Goal: Find specific page/section

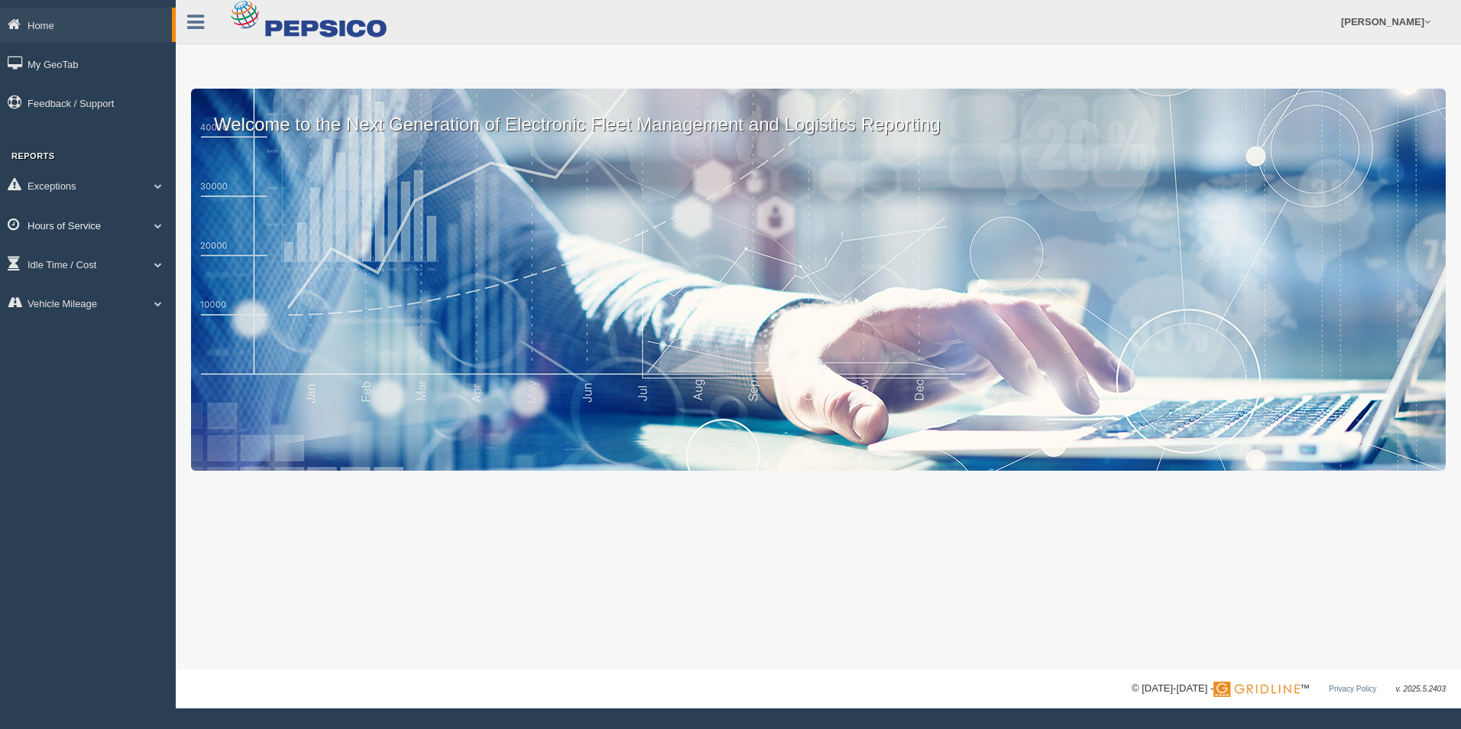
click at [154, 228] on span at bounding box center [158, 226] width 20 height 8
click at [118, 281] on link "HOS Violation Audit Reports" at bounding box center [100, 288] width 144 height 28
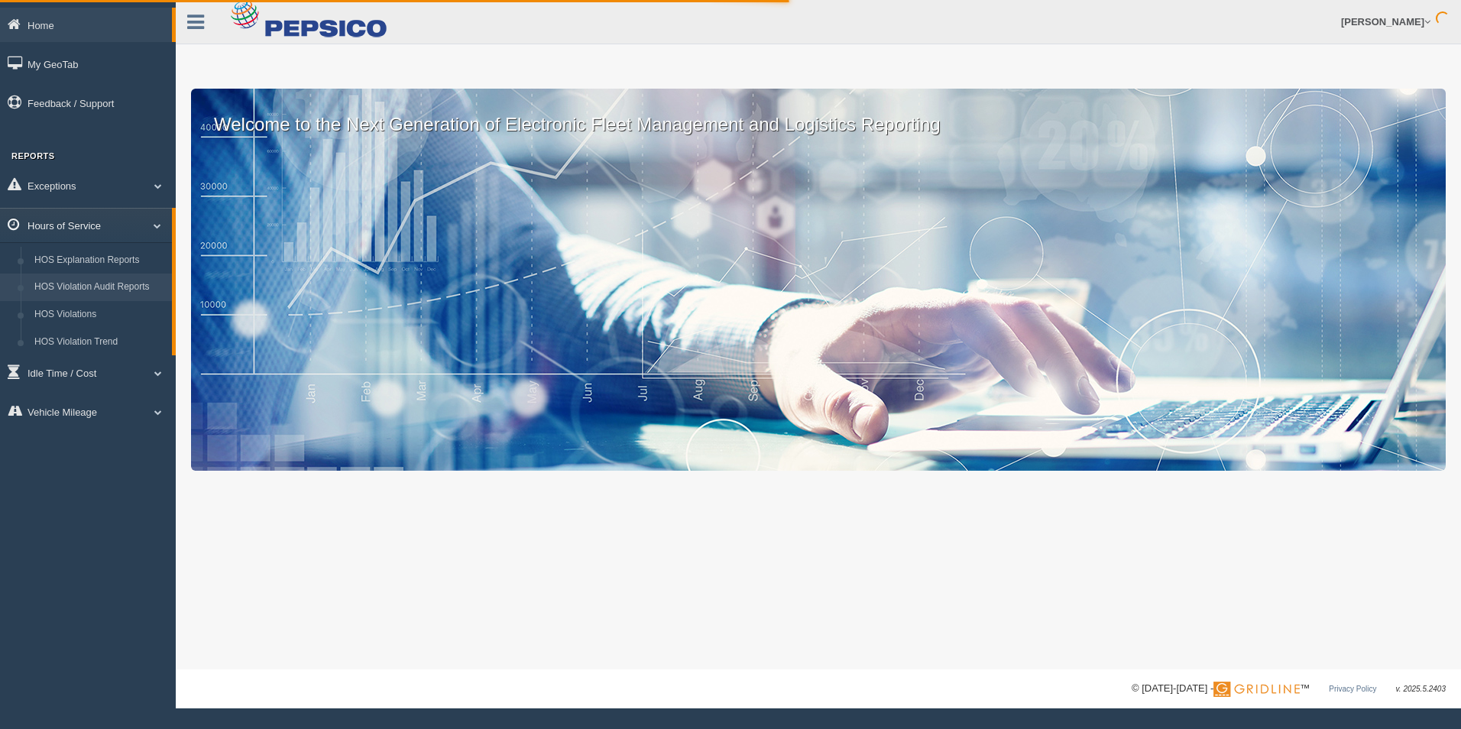
click at [158, 232] on link "Hours of Service" at bounding box center [86, 225] width 172 height 34
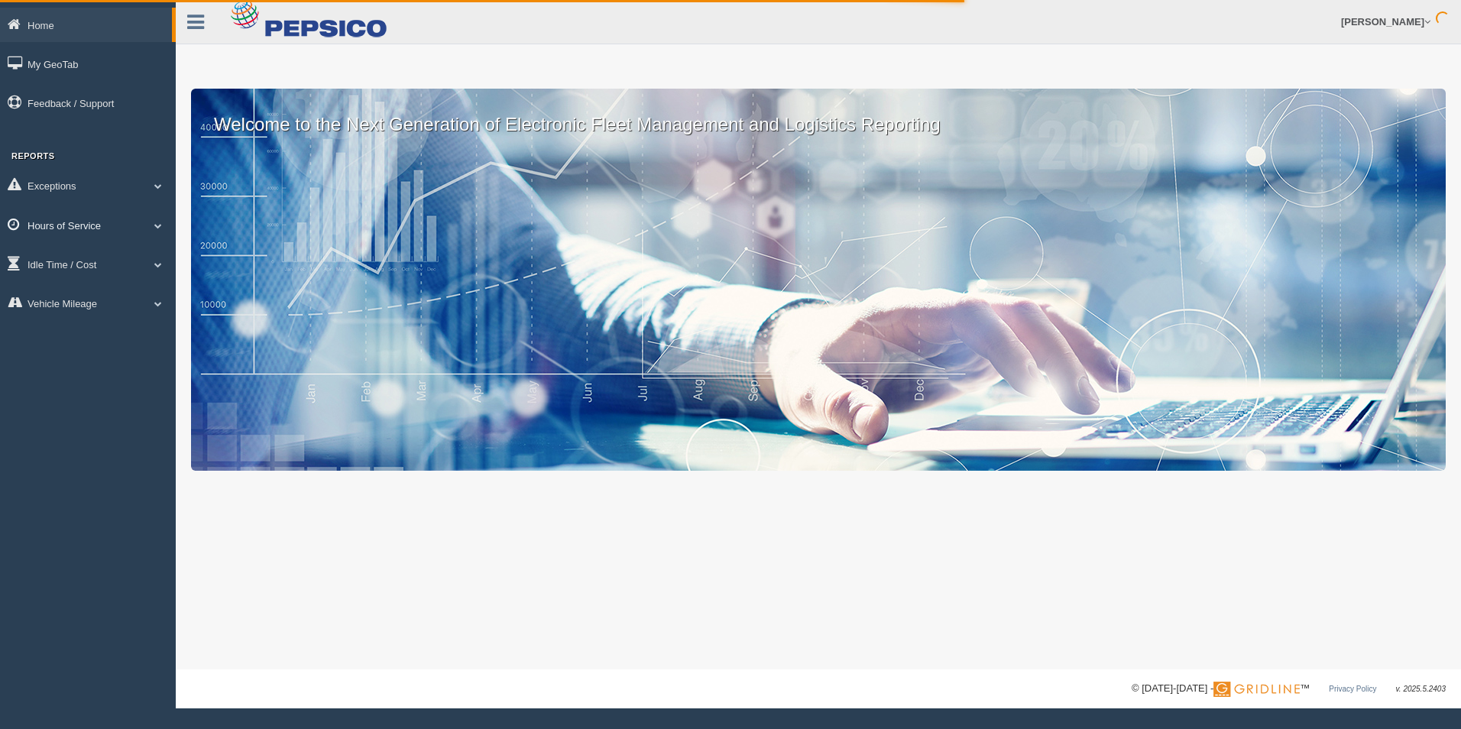
click at [153, 232] on link "Hours of Service" at bounding box center [88, 225] width 176 height 34
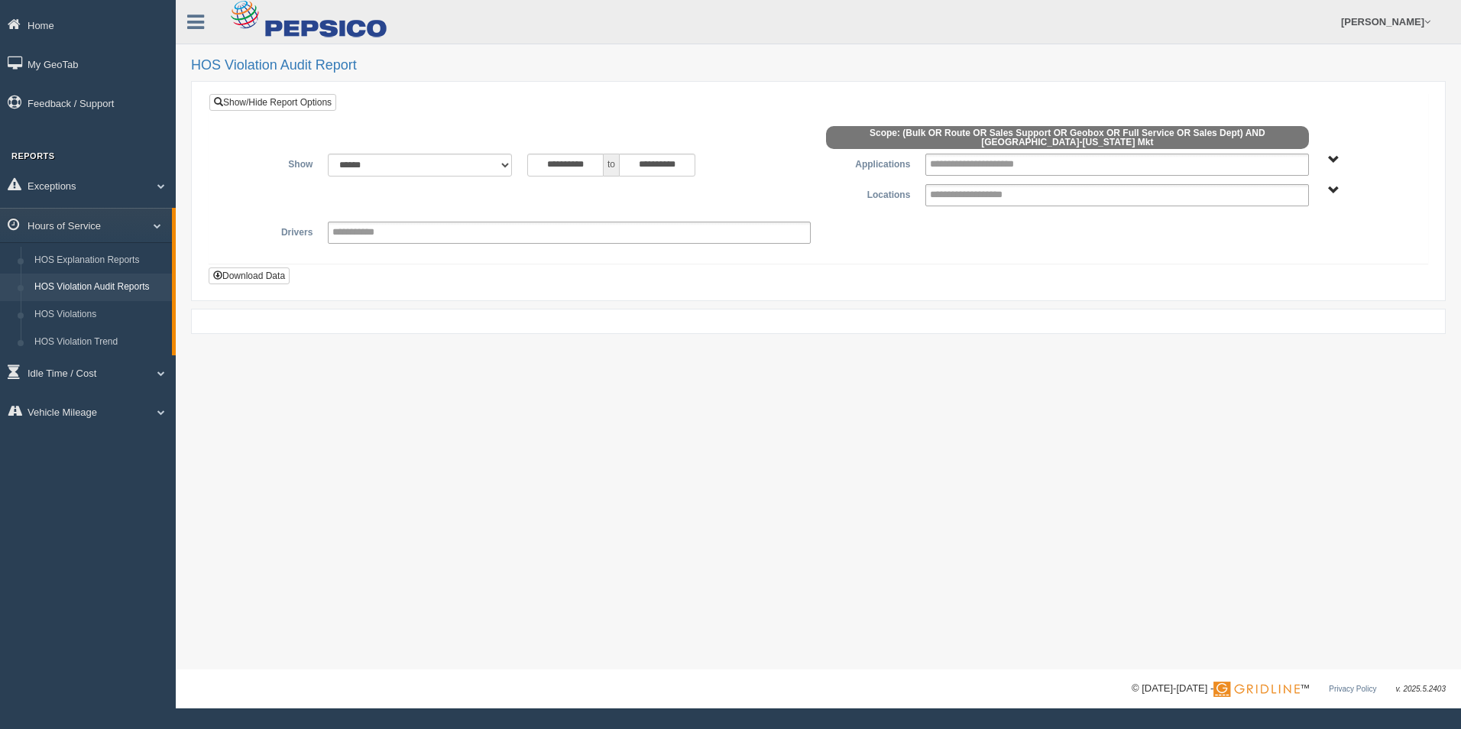
click at [122, 255] on link "HOS Explanation Reports" at bounding box center [100, 261] width 144 height 28
